Goal: Task Accomplishment & Management: Complete application form

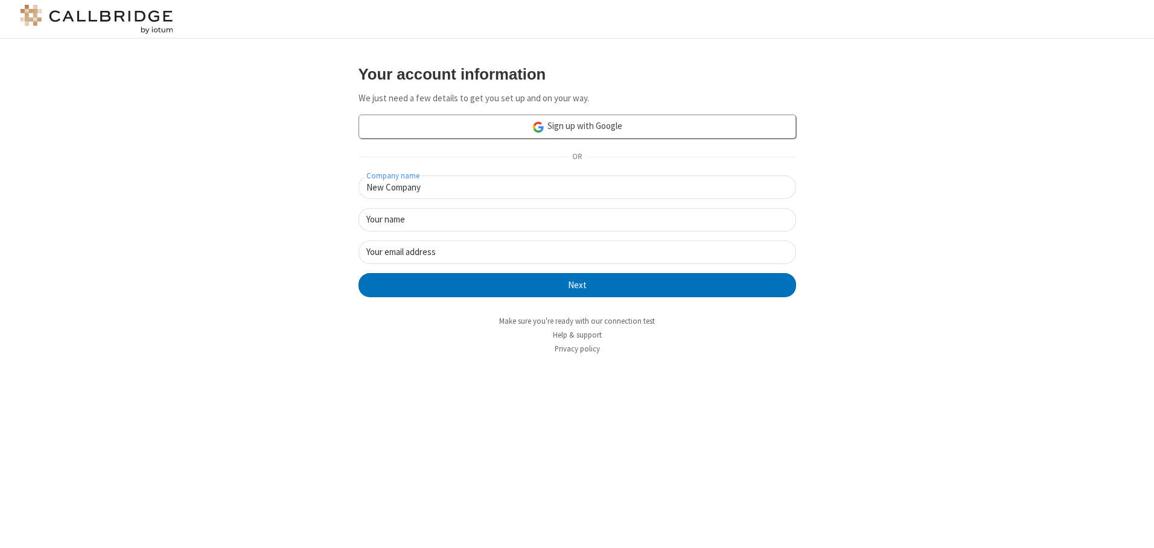
type input "New Company"
type input "New User"
type input "[EMAIL_ADDRESS][DOMAIN_NAME]"
click button "Next" at bounding box center [576, 285] width 437 height 24
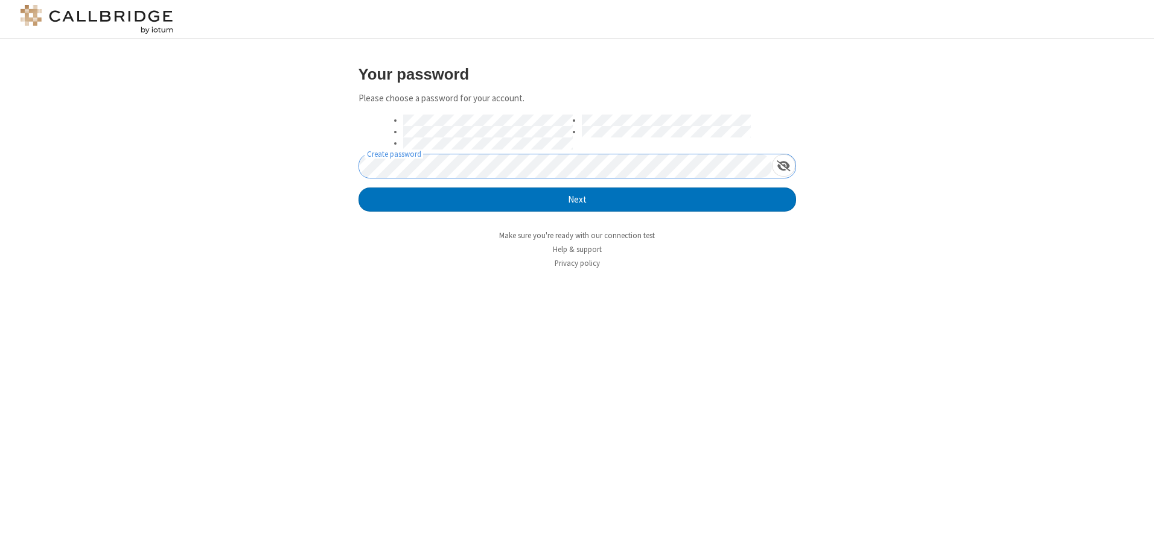
click at [358, 188] on button "Next" at bounding box center [576, 200] width 437 height 24
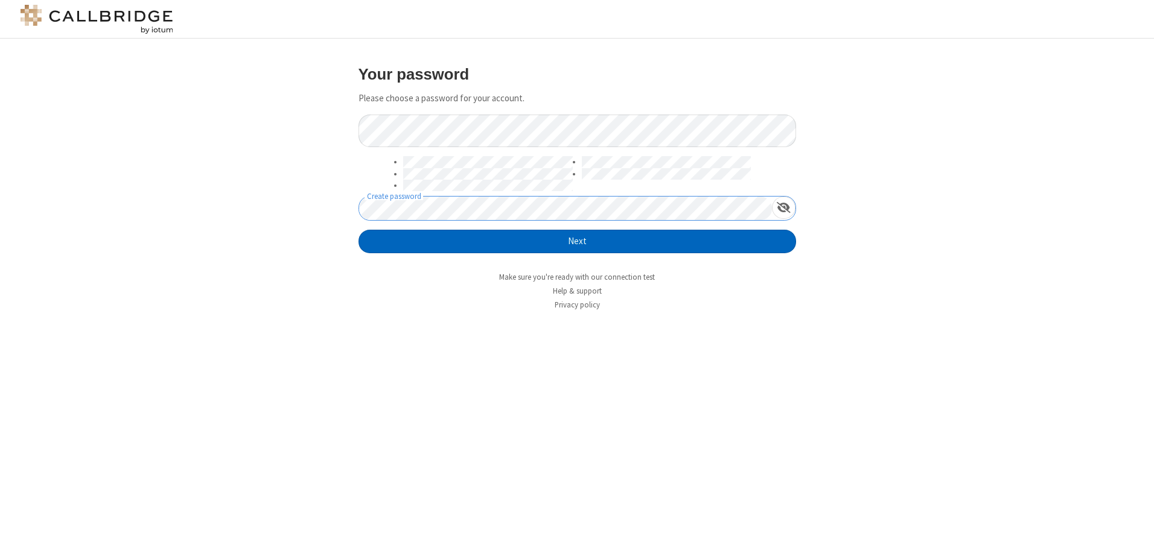
click at [577, 241] on button "Next" at bounding box center [576, 242] width 437 height 24
